Goal: Task Accomplishment & Management: Use online tool/utility

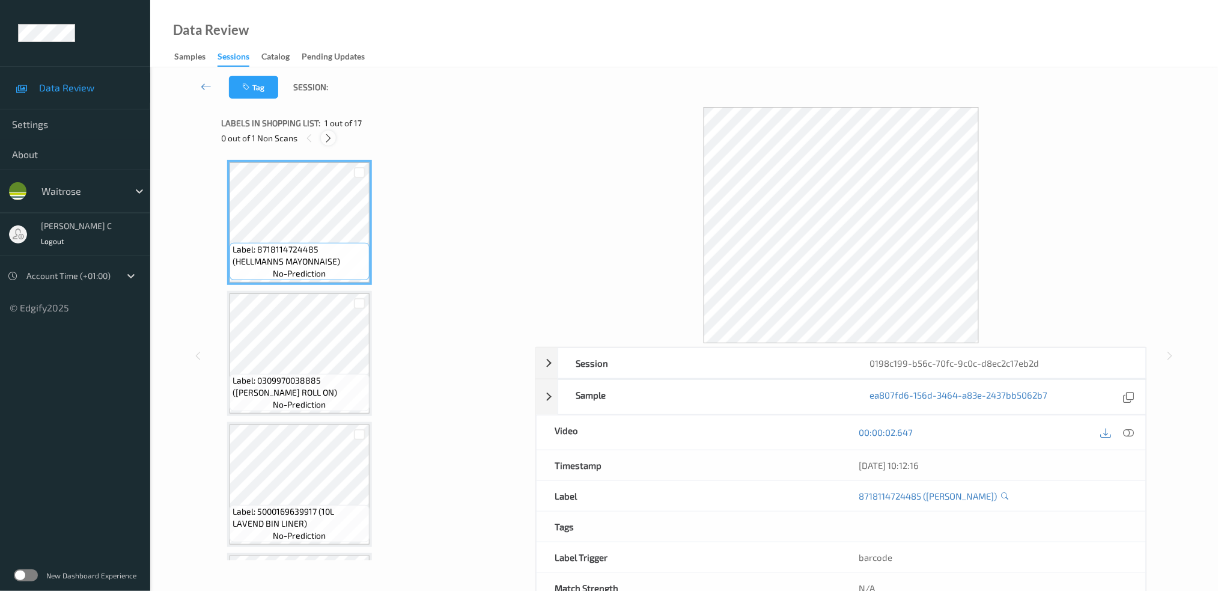
click at [329, 140] on icon at bounding box center [328, 138] width 10 height 11
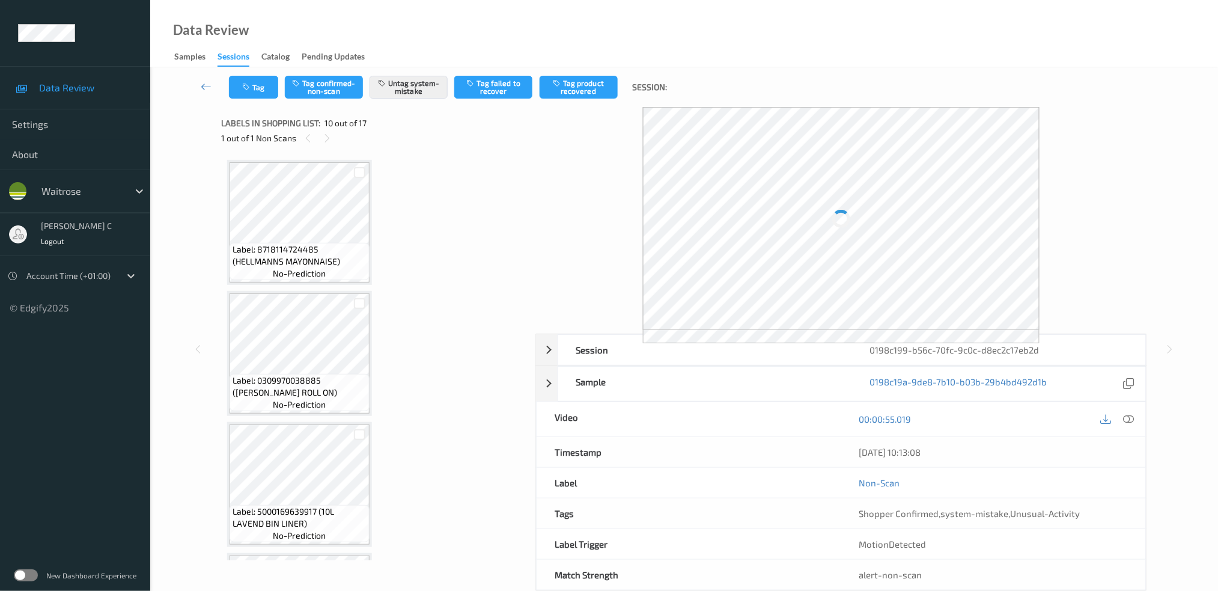
scroll to position [1045, 0]
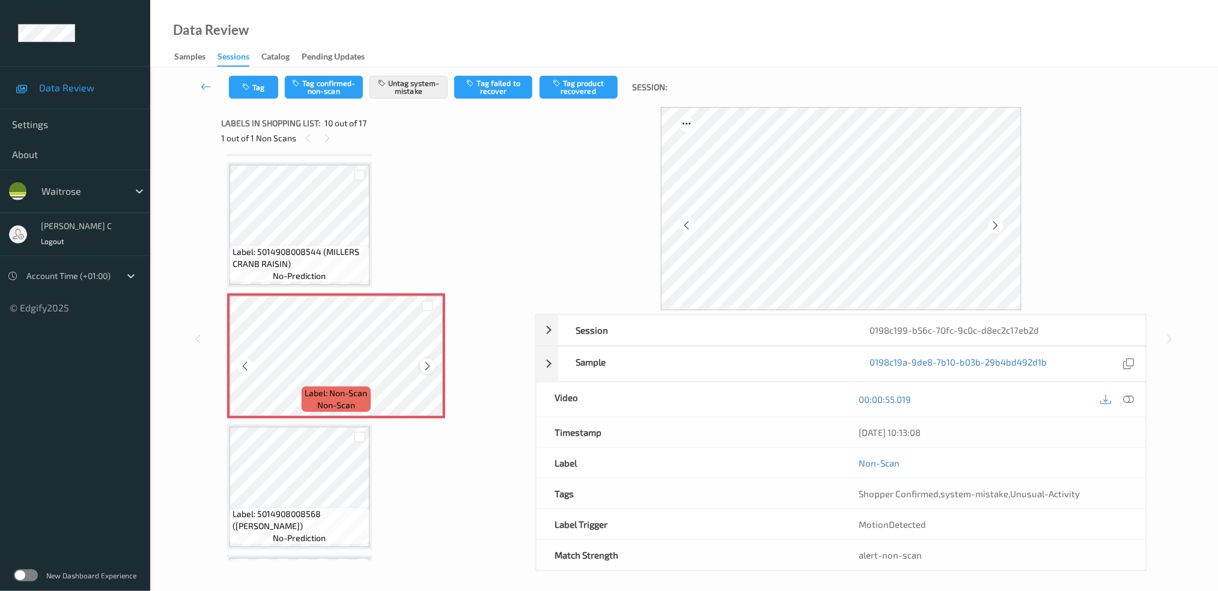
click at [424, 360] on icon at bounding box center [427, 365] width 10 height 11
click at [300, 254] on span "Label: 5014908008544 (MILLERS CRANB RAISIN)" at bounding box center [299, 258] width 134 height 24
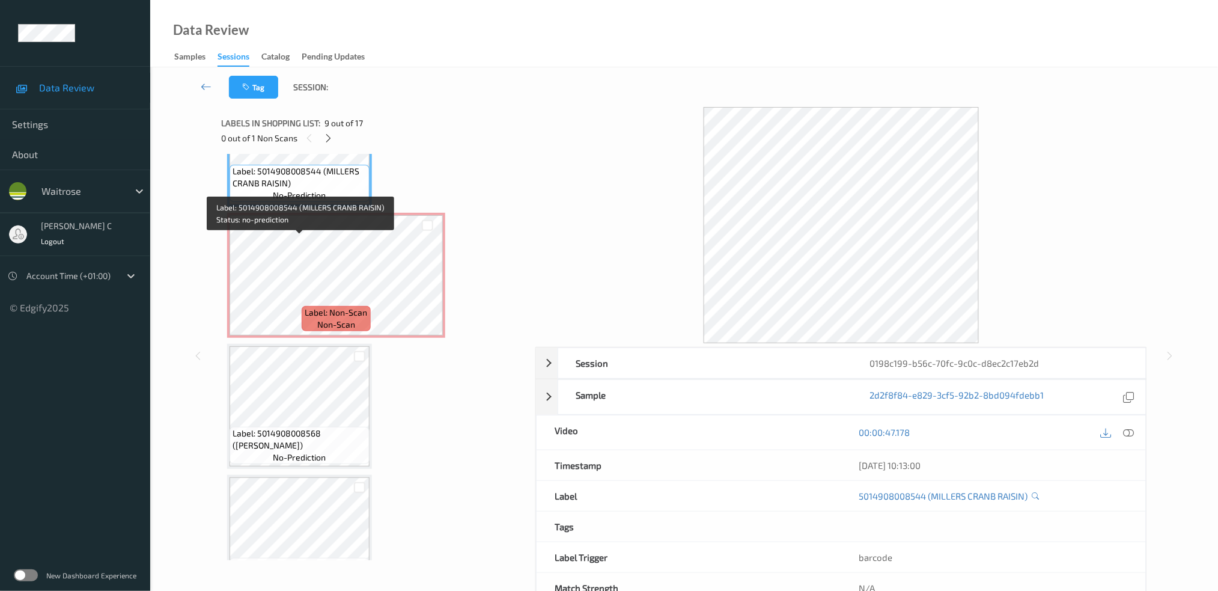
scroll to position [965, 0]
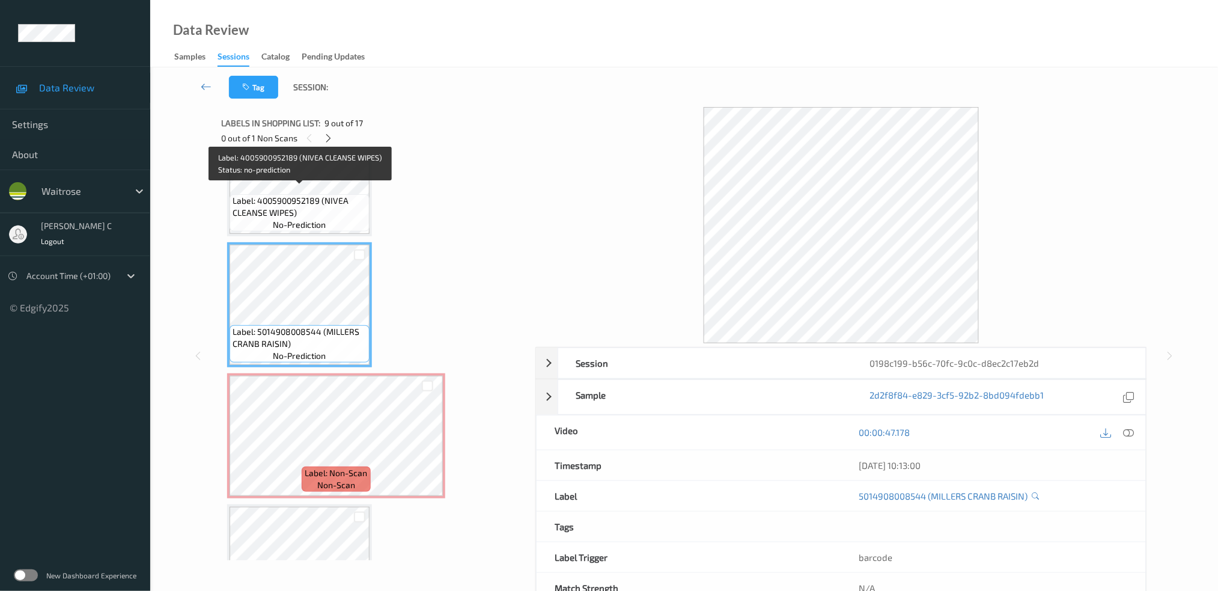
click at [300, 201] on span "Label: 4005900952189 (NIVEA CLEANSE WIPES)" at bounding box center [299, 207] width 134 height 24
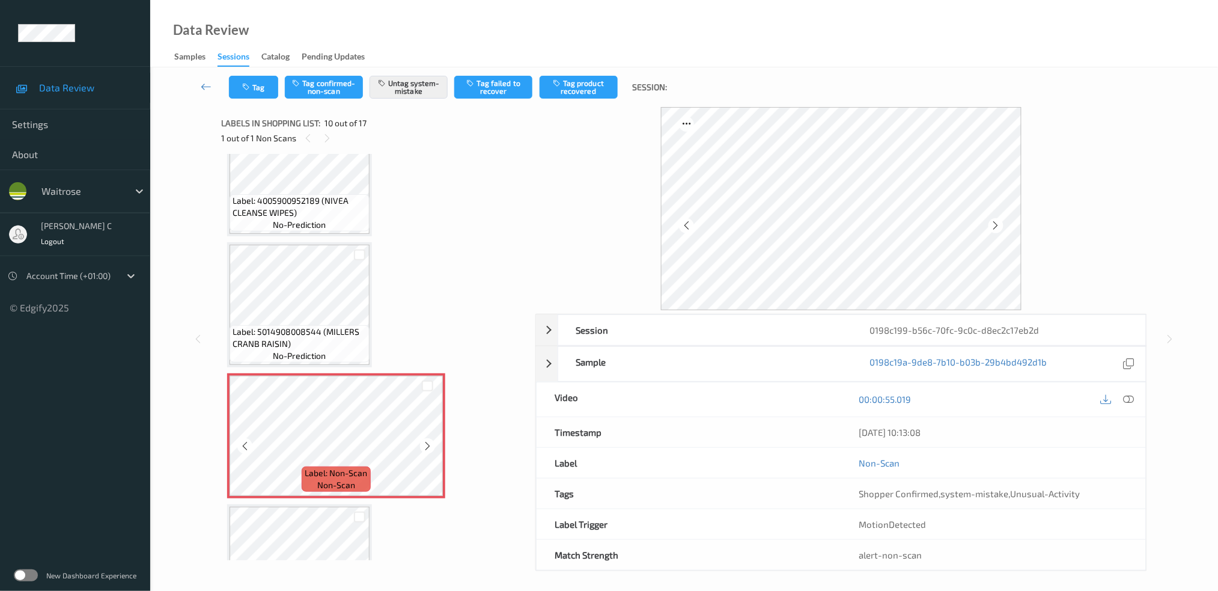
scroll to position [886, 0]
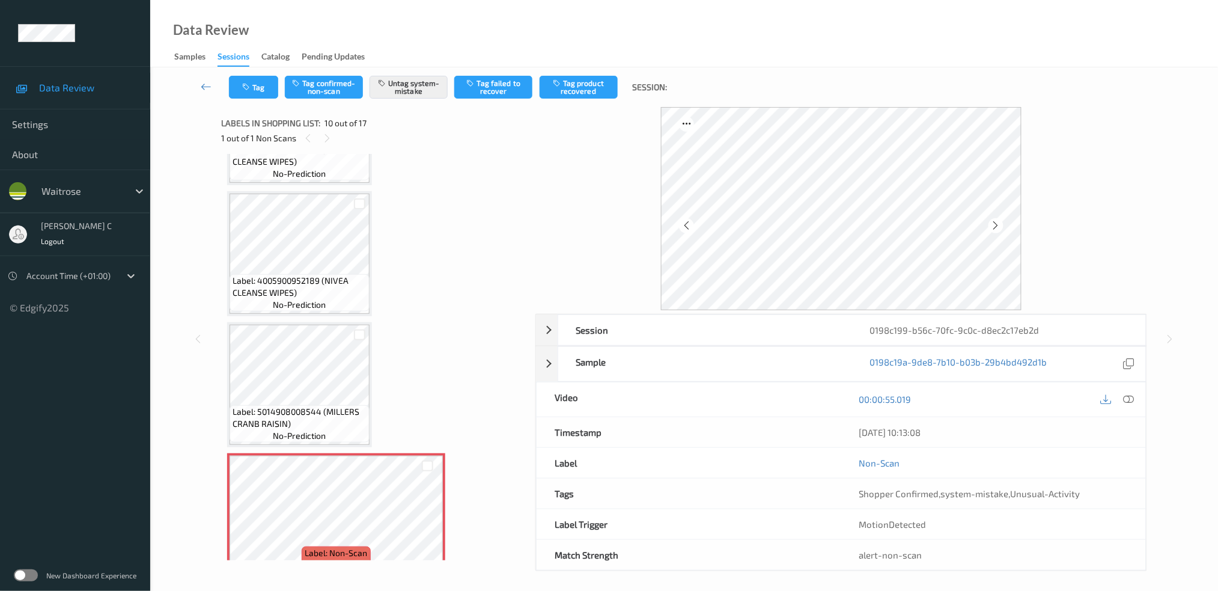
click at [287, 279] on span "Label: 4005900952189 (NIVEA CLEANSE WIPES)" at bounding box center [299, 287] width 134 height 24
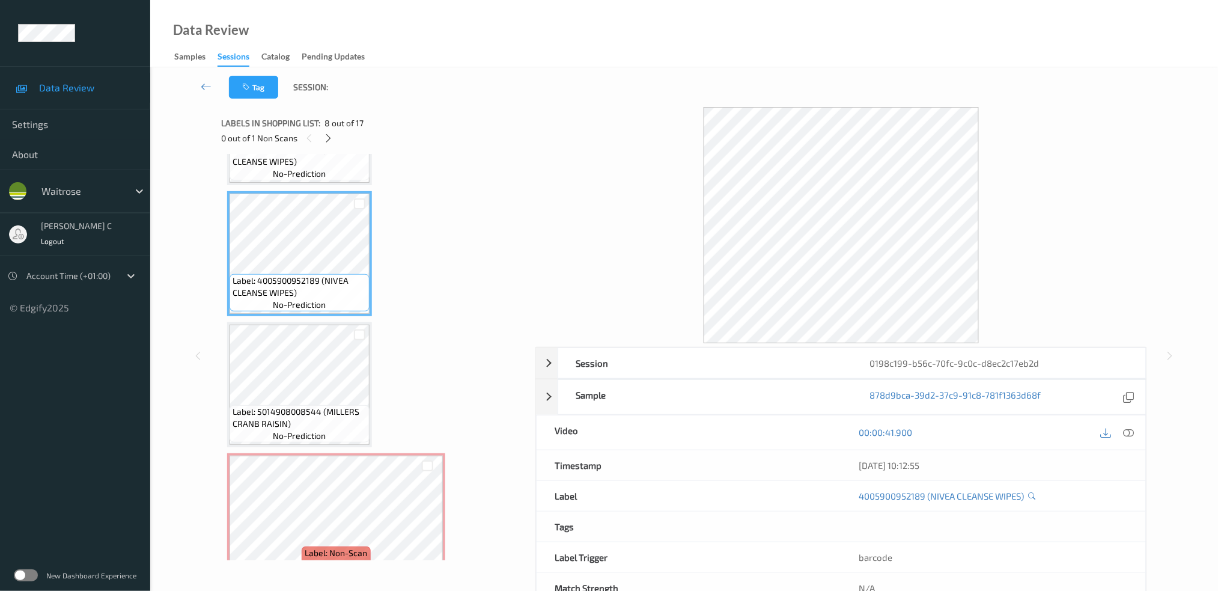
click at [1123, 424] on div at bounding box center [1117, 432] width 39 height 16
click at [1129, 433] on icon at bounding box center [1128, 432] width 11 height 11
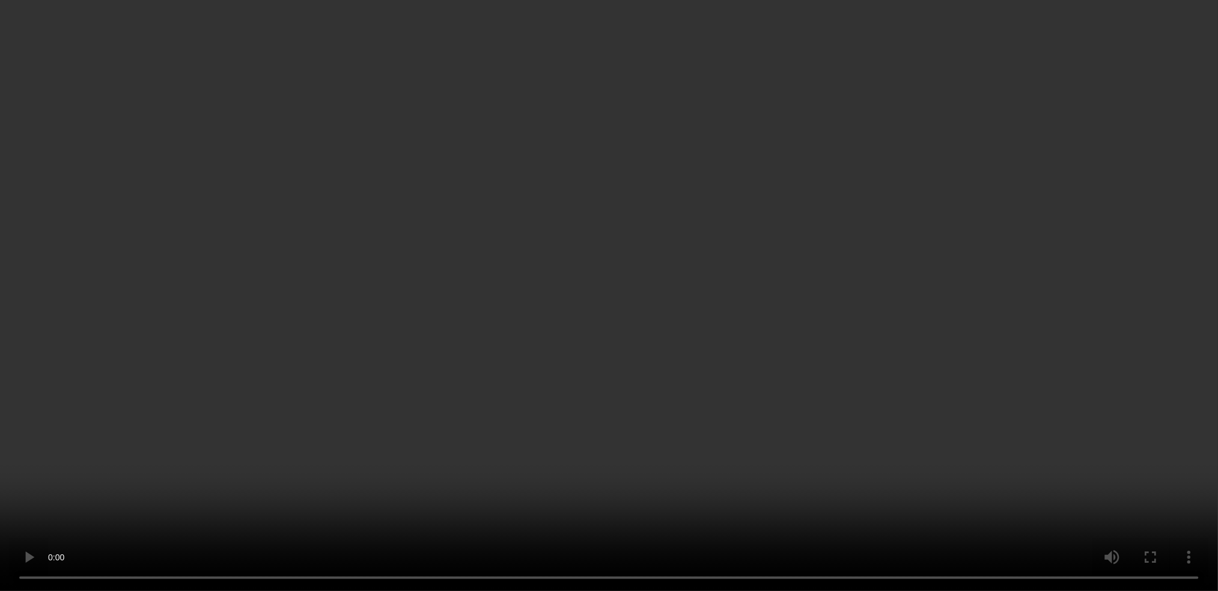
scroll to position [965, 0]
